Goal: Find specific page/section: Find specific page/section

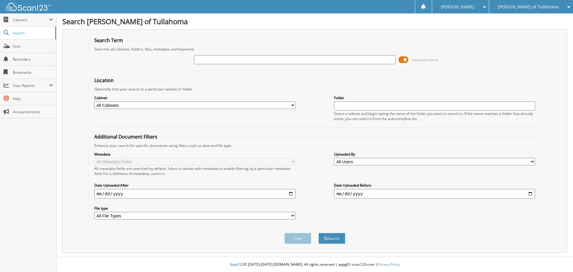
click at [202, 58] on input "text" at bounding box center [294, 59] width 201 height 9
type input "automate"
click at [138, 106] on select "All Cabinets ACCOUNTS PAYABLE AM SERVICE CAR DEALS FCTP AGREEMENTS PARTS SERVIC…" at bounding box center [194, 104] width 201 height 7
select select "21279"
click at [94, 101] on select "All Cabinets ACCOUNTS PAYABLE AM SERVICE CAR DEALS FCTP AGREEMENTS PARTS SERVIC…" at bounding box center [194, 104] width 201 height 7
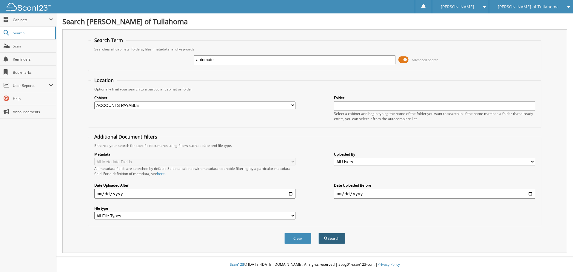
click at [332, 240] on button "Search" at bounding box center [331, 238] width 27 height 11
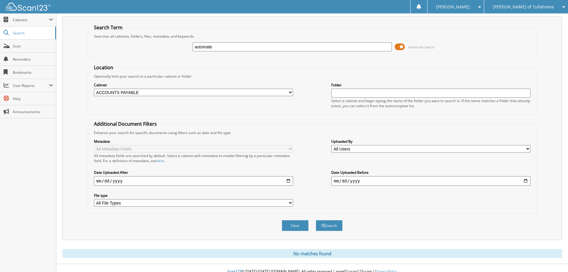
scroll to position [20, 0]
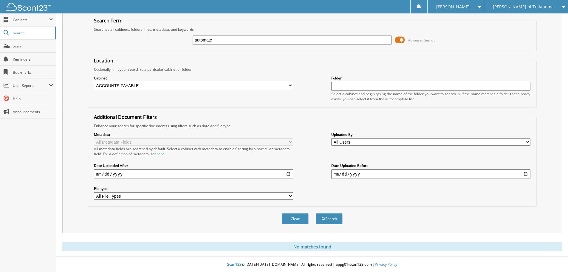
drag, startPoint x: 219, startPoint y: 37, endPoint x: 174, endPoint y: 39, distance: 45.1
click at [174, 39] on div "automate Advanced Search" at bounding box center [312, 40] width 443 height 16
type input "dealersocket"
click at [329, 222] on button "Search" at bounding box center [329, 218] width 27 height 11
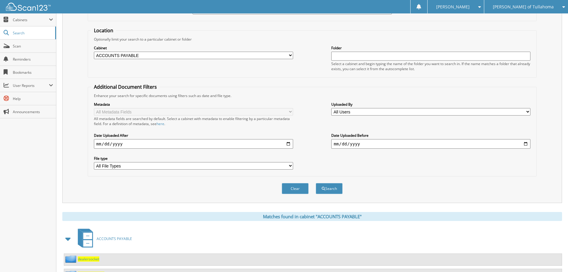
scroll to position [107, 0]
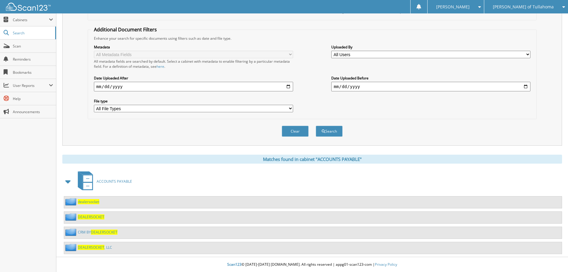
click at [85, 200] on span "dealersocket" at bounding box center [88, 201] width 21 height 5
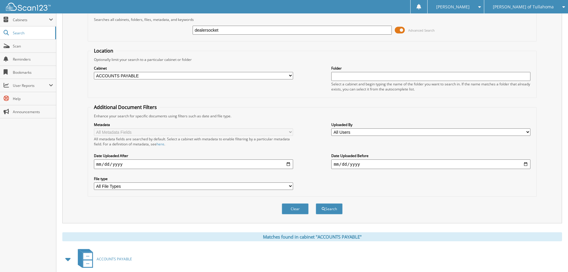
scroll to position [90, 0]
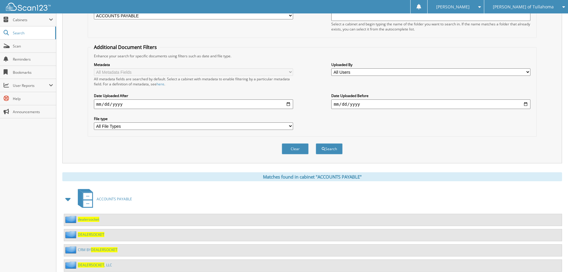
click at [88, 235] on span "DEALERSOCKET" at bounding box center [91, 234] width 27 height 5
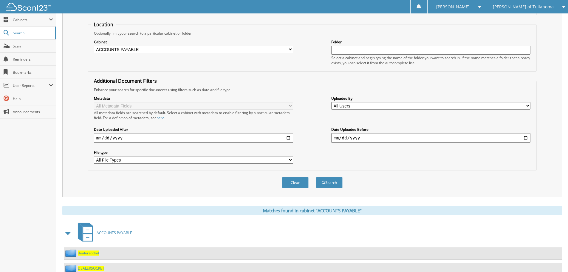
scroll to position [90, 0]
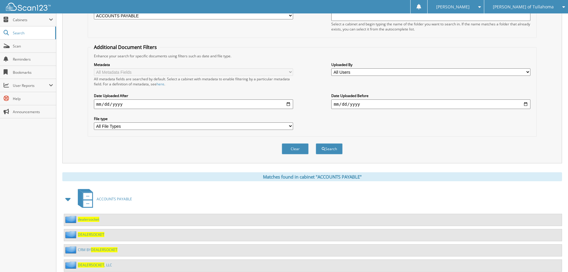
click at [105, 249] on span "DEALERSOCKET" at bounding box center [104, 249] width 27 height 5
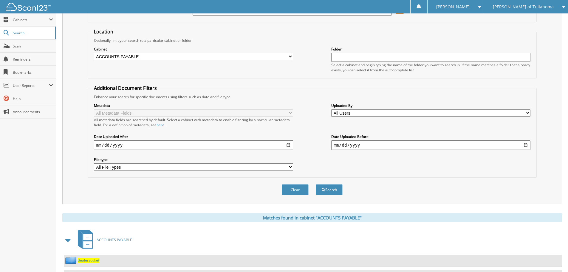
scroll to position [107, 0]
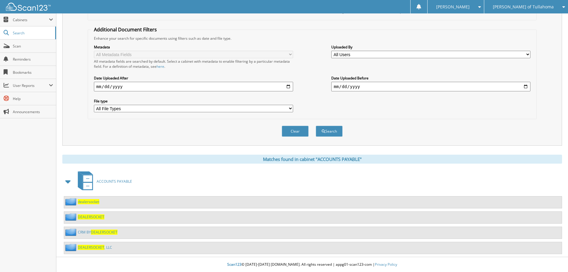
click at [92, 246] on span "DEALERSOCKET" at bounding box center [91, 247] width 27 height 5
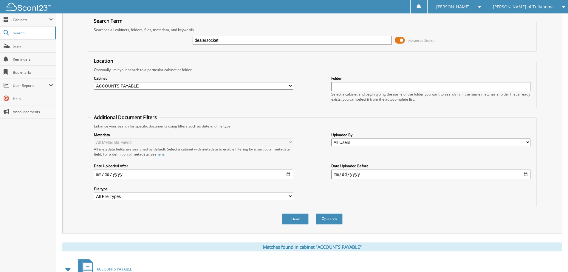
scroll to position [18, 0]
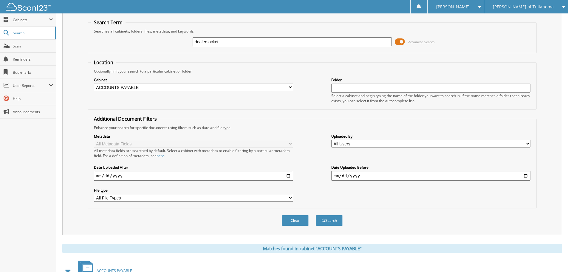
drag, startPoint x: 221, startPoint y: 93, endPoint x: 183, endPoint y: 41, distance: 64.8
click at [183, 41] on div "dealersocket Advanced Search" at bounding box center [312, 42] width 443 height 16
type input "solera"
click at [331, 220] on button "Search" at bounding box center [329, 220] width 27 height 11
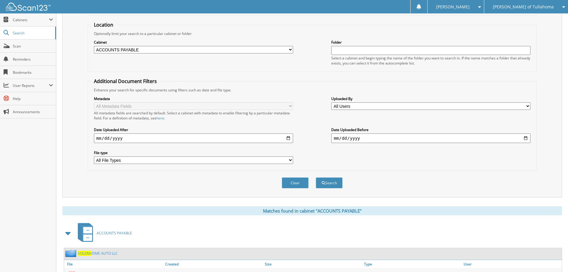
scroll to position [179, 0]
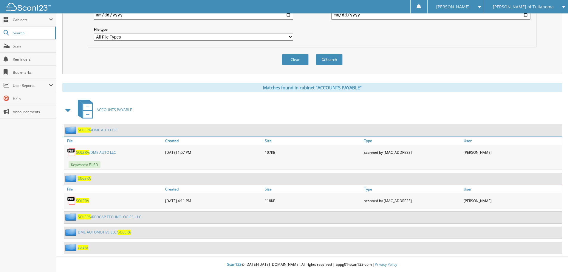
click at [90, 129] on span "SOLERA" at bounding box center [84, 129] width 13 height 5
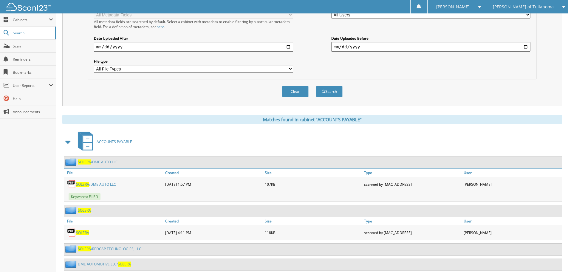
scroll to position [179, 0]
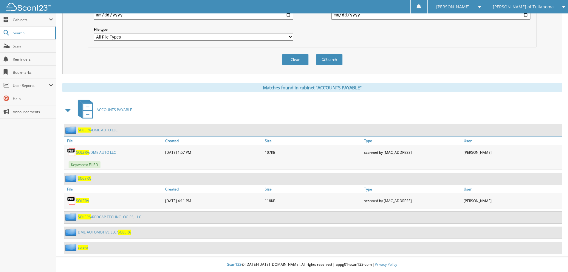
click at [82, 177] on span "SOLERA" at bounding box center [84, 178] width 13 height 5
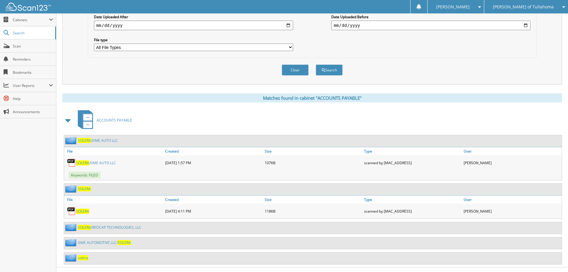
scroll to position [179, 0]
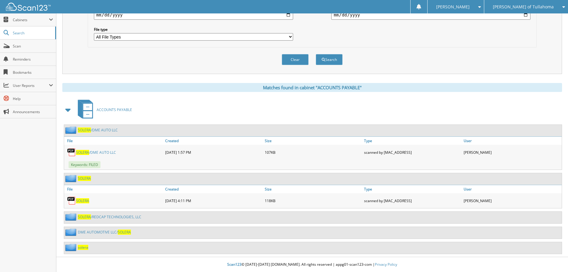
click at [96, 216] on link "SOLERA /REDCAP TECHNOLOGIES, LLC" at bounding box center [110, 216] width 64 height 5
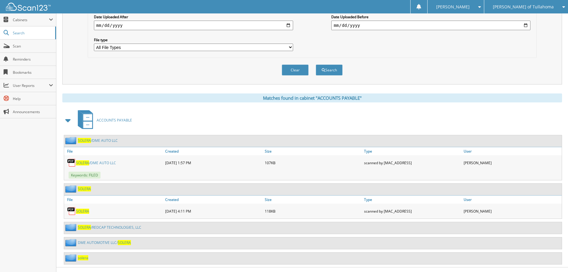
scroll to position [179, 0]
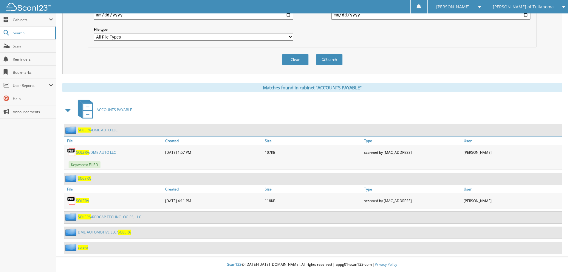
click at [85, 232] on link "DME AUTOMOTIVE LLC/ SOLERA" at bounding box center [104, 231] width 53 height 5
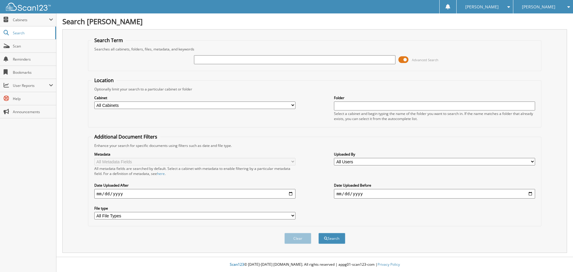
click at [204, 59] on input "text" at bounding box center [294, 59] width 201 height 9
type input "solera"
click at [154, 104] on select "All Cabinets ACCOUNTS PAYABLE AM SERVICE CAR DEALS FCTP AGREEMENTS PARTS SERVIC…" at bounding box center [194, 104] width 201 height 7
select select "21273"
click at [94, 101] on select "All Cabinets ACCOUNTS PAYABLE AM SERVICE CAR DEALS FCTP AGREEMENTS PARTS SERVIC…" at bounding box center [194, 104] width 201 height 7
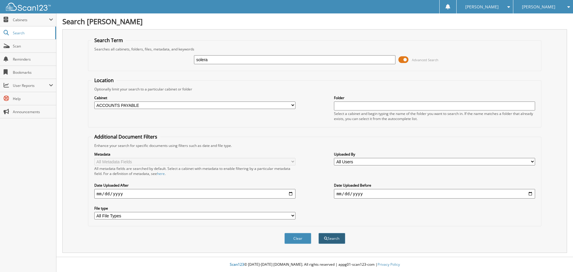
click at [330, 237] on button "Search" at bounding box center [331, 238] width 27 height 11
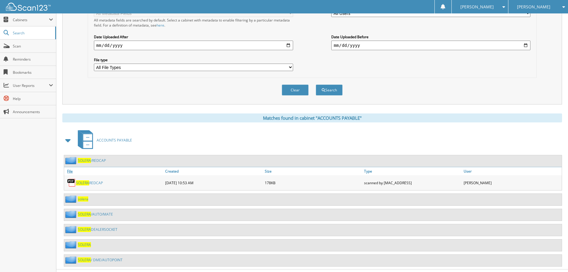
scroll to position [161, 0]
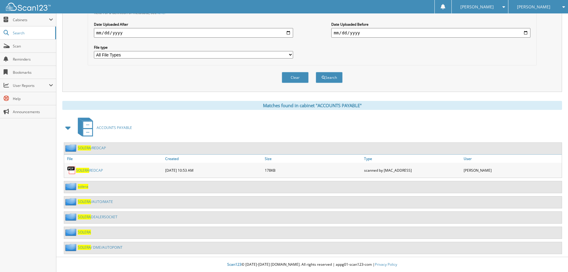
click at [84, 186] on span "solera" at bounding box center [83, 186] width 10 height 5
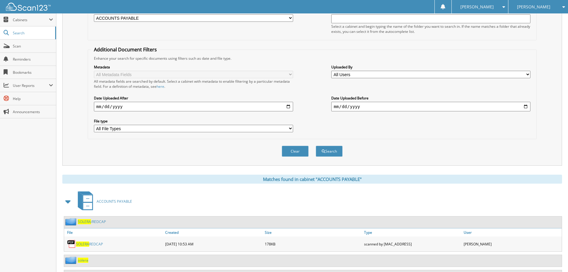
scroll to position [161, 0]
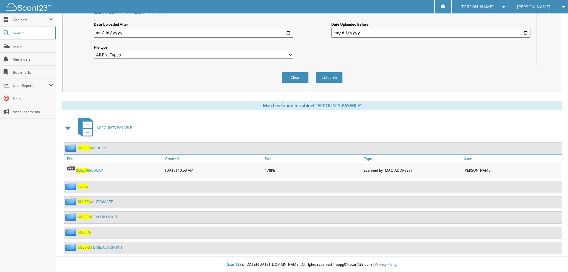
click at [89, 201] on span "SOLERA" at bounding box center [84, 201] width 13 height 5
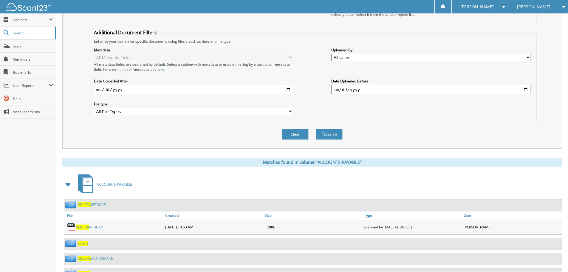
scroll to position [161, 0]
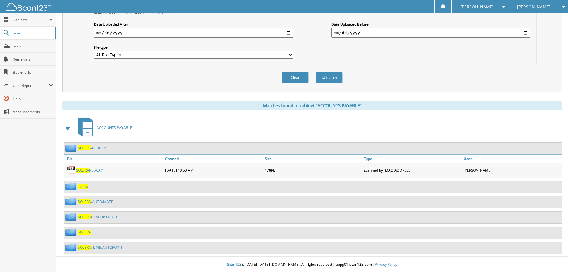
click at [100, 215] on link "SOLERA DEALERSOCKET" at bounding box center [98, 216] width 40 height 5
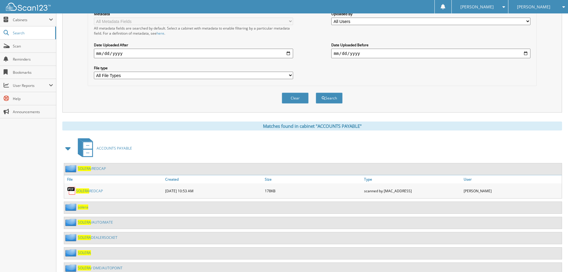
scroll to position [161, 0]
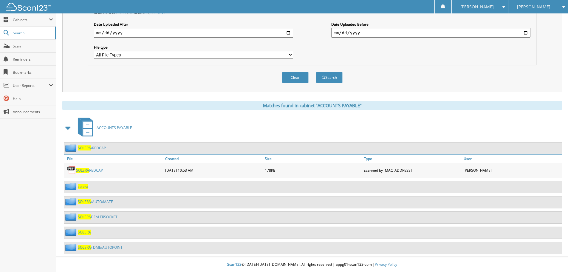
click at [83, 232] on span "SOLERA" at bounding box center [84, 231] width 13 height 5
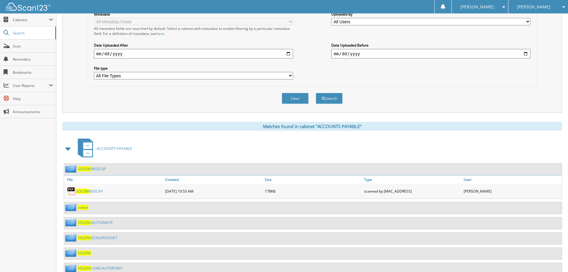
scroll to position [161, 0]
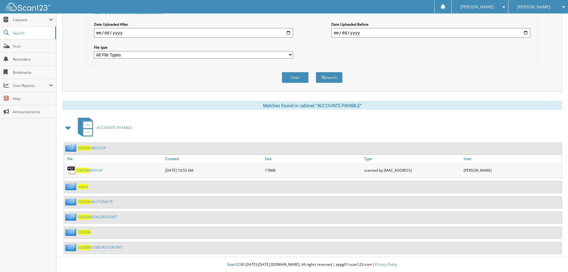
click at [84, 232] on span "SOLERA" at bounding box center [84, 231] width 13 height 5
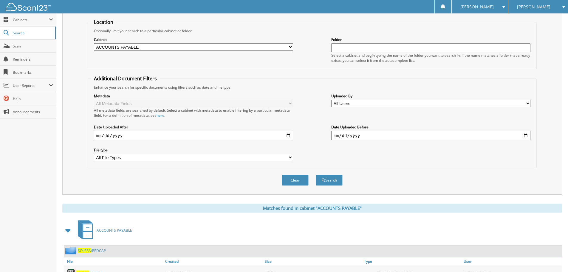
scroll to position [149, 0]
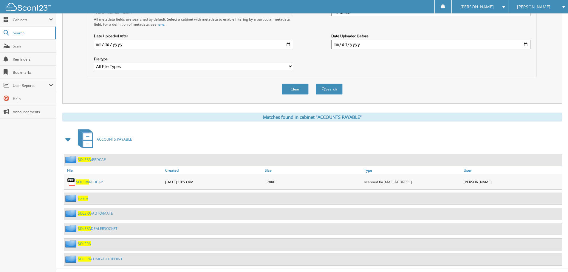
click at [86, 258] on span "SOLERA" at bounding box center [84, 258] width 13 height 5
